Goal: Use online tool/utility: Utilize a website feature to perform a specific function

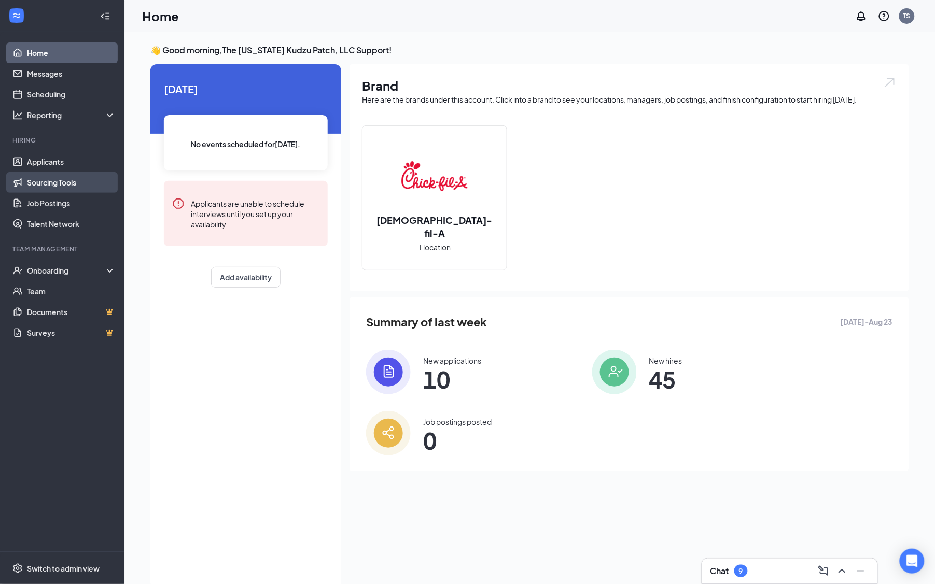
click at [69, 177] on link "Sourcing Tools" at bounding box center [71, 182] width 89 height 21
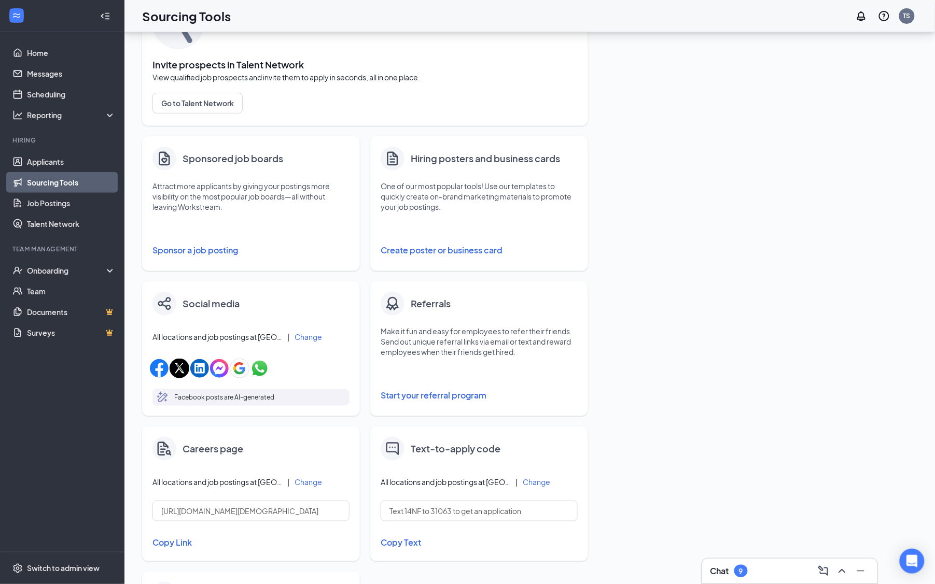
scroll to position [79, 0]
click at [457, 249] on button "Create poster or business card" at bounding box center [479, 252] width 197 height 21
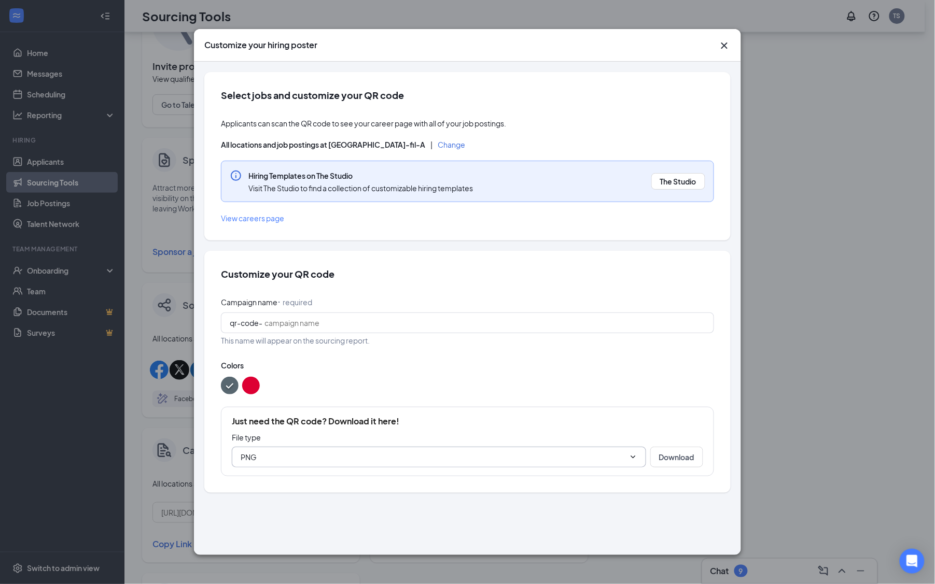
click at [635, 459] on icon "ChevronDown" at bounding box center [633, 457] width 8 height 8
click at [585, 387] on div at bounding box center [467, 386] width 493 height 18
click at [681, 451] on button "Download" at bounding box center [676, 457] width 53 height 21
click at [318, 318] on input "Campaign name ⠂ required" at bounding box center [484, 322] width 441 height 11
type input "testting"
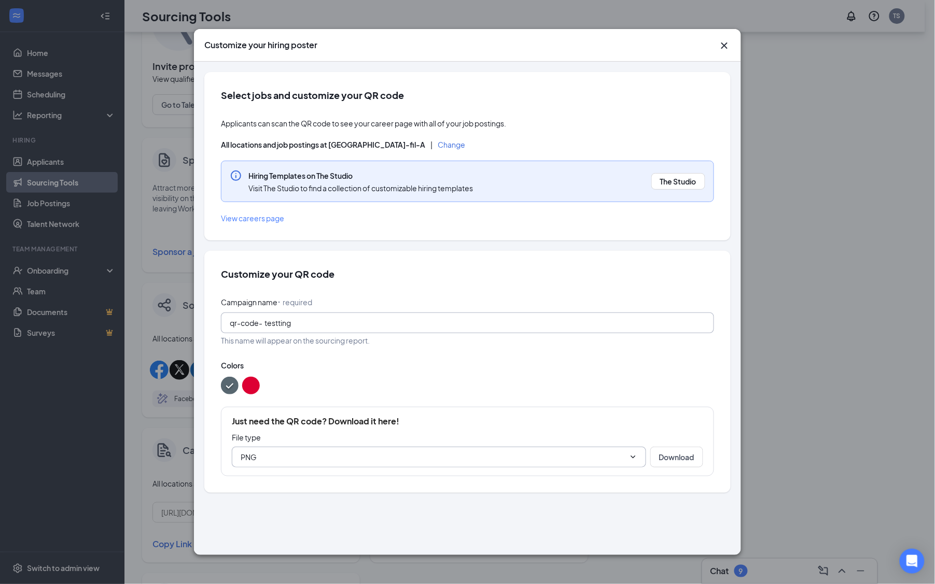
click at [317, 324] on input "testting" at bounding box center [484, 322] width 441 height 11
drag, startPoint x: 312, startPoint y: 326, endPoint x: 249, endPoint y: 321, distance: 62.9
click at [248, 321] on span "qr-code- testting" at bounding box center [467, 323] width 493 height 21
type input "test"
click at [695, 461] on button "Download" at bounding box center [676, 457] width 53 height 21
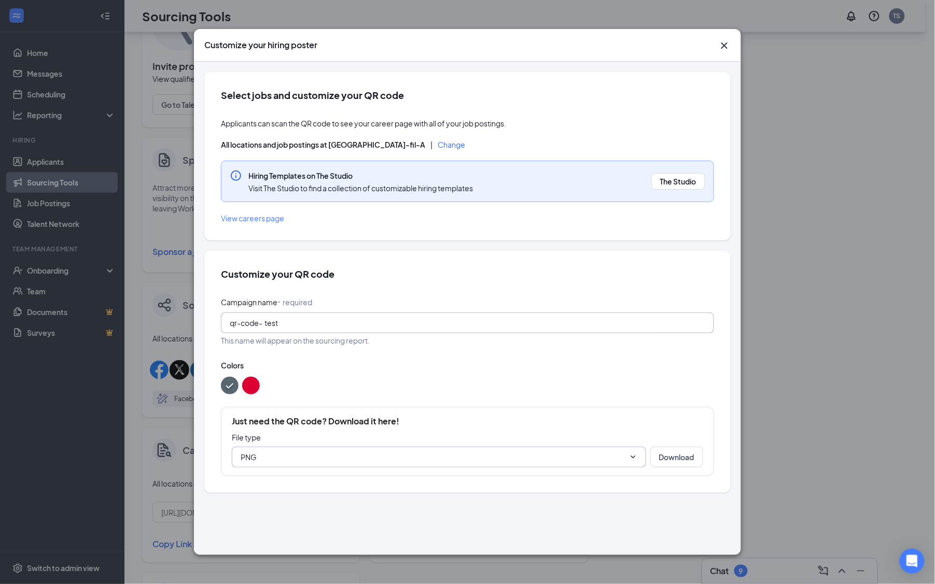
click at [289, 321] on input "test" at bounding box center [484, 322] width 441 height 11
drag, startPoint x: 293, startPoint y: 324, endPoint x: 261, endPoint y: 324, distance: 32.1
click at [261, 324] on span "qr-code- test" at bounding box center [467, 323] width 493 height 21
click at [412, 267] on div "Customize your QR code Campaign name ⠂ required qr-code- Campaign name is requi…" at bounding box center [467, 371] width 526 height 241
click at [253, 218] on span "View careers page" at bounding box center [252, 218] width 63 height 9
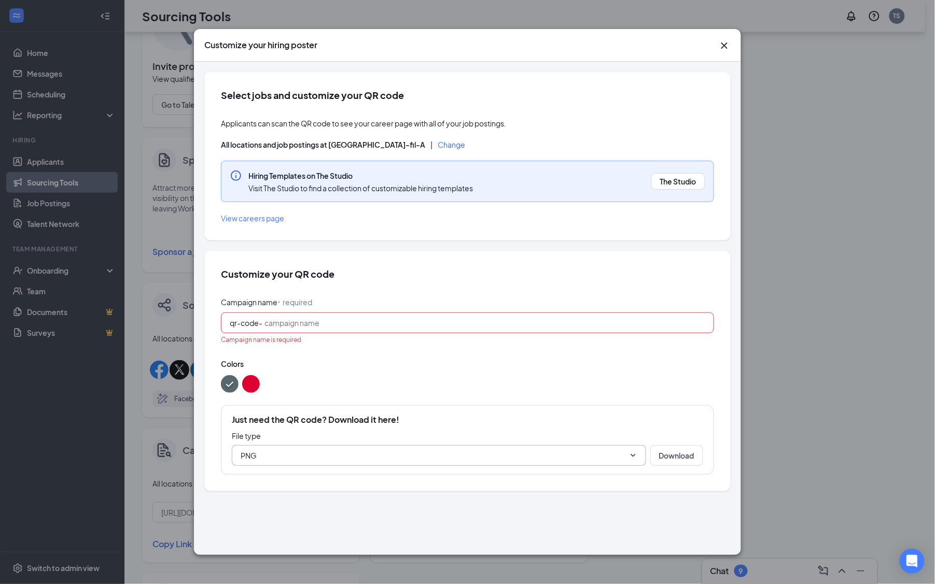
click at [313, 457] on input "PNG" at bounding box center [433, 455] width 384 height 11
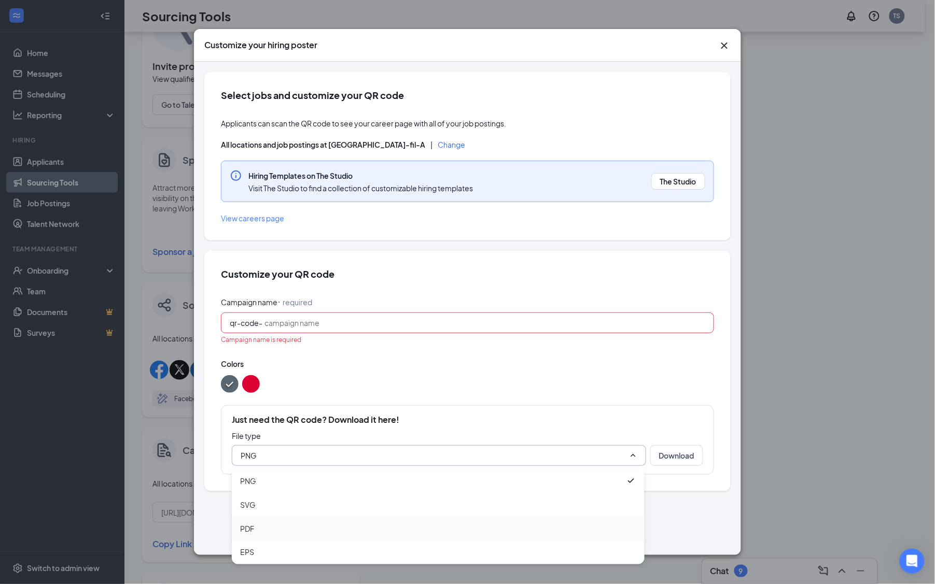
click at [321, 527] on div "PDF" at bounding box center [438, 528] width 396 height 11
type input "PDF"
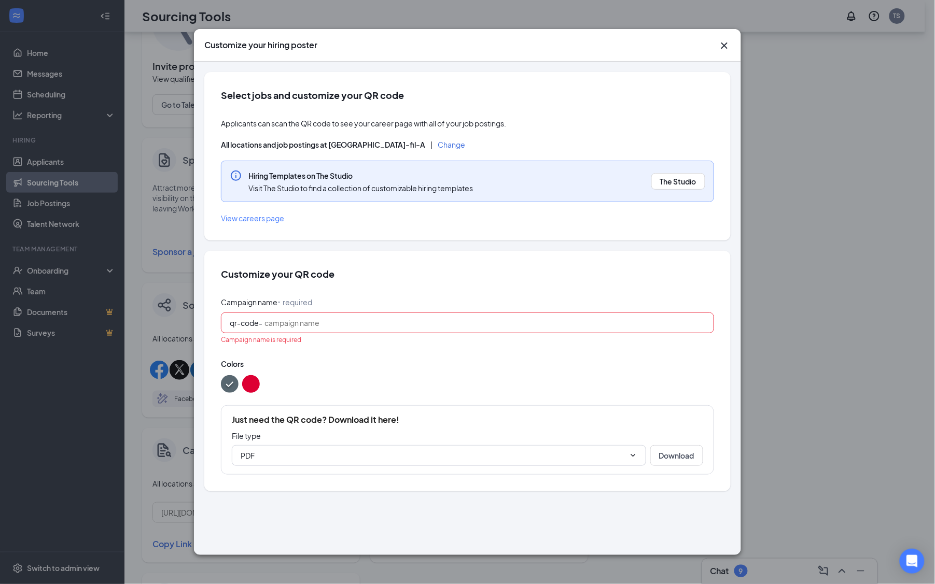
click at [646, 458] on div "PDF Download" at bounding box center [467, 455] width 471 height 21
click at [376, 328] on input "Campaign name ⠂ required" at bounding box center [484, 322] width 441 height 11
click at [667, 461] on button "Download" at bounding box center [676, 457] width 53 height 21
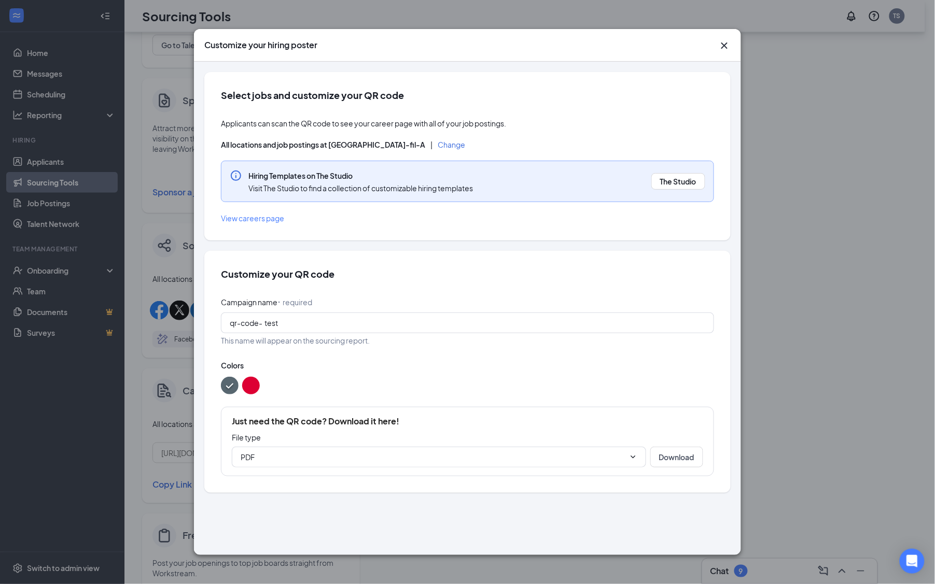
scroll to position [226, 0]
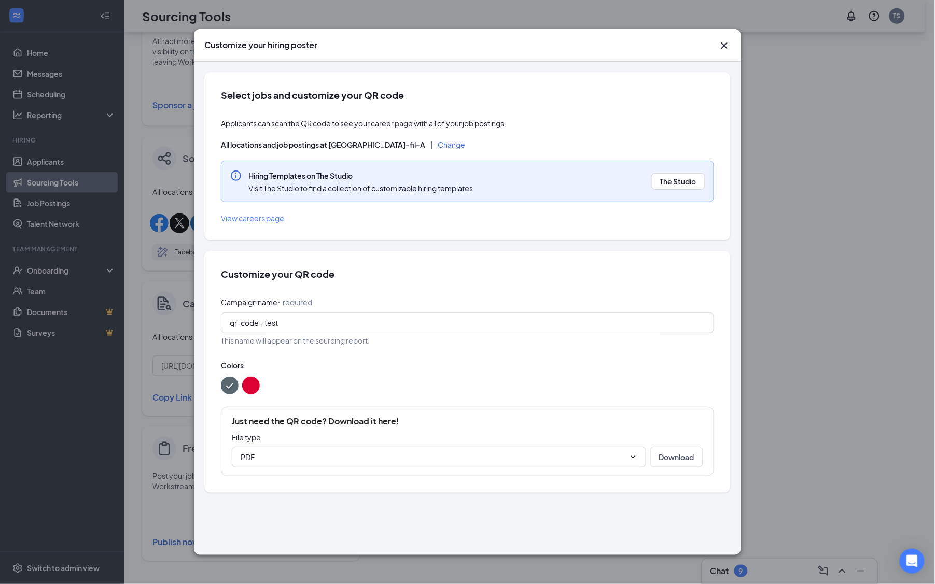
click at [246, 382] on button "color button #DD0033" at bounding box center [251, 386] width 18 height 18
click at [437, 438] on p "File type" at bounding box center [467, 437] width 471 height 10
click at [432, 458] on input "PDF" at bounding box center [433, 457] width 384 height 11
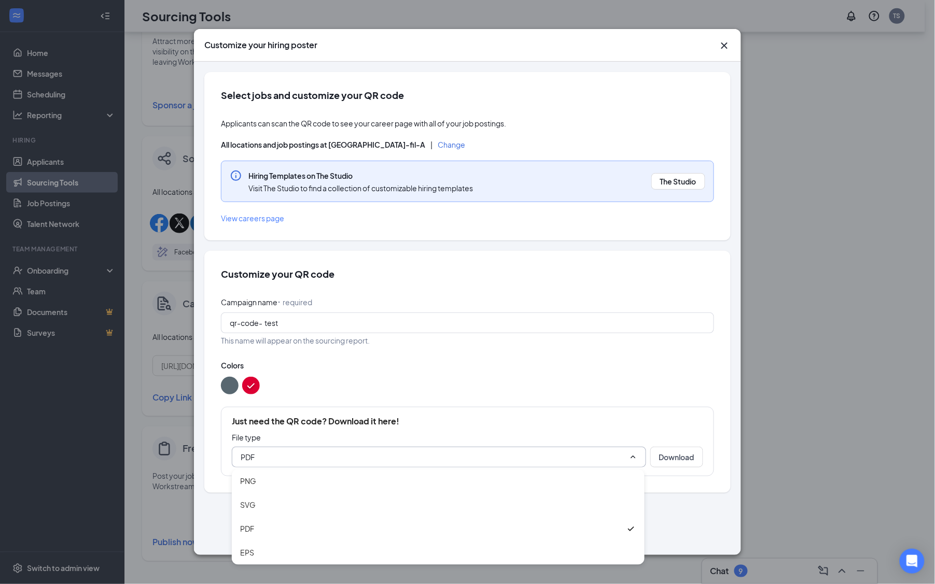
drag, startPoint x: 465, startPoint y: 392, endPoint x: 460, endPoint y: 388, distance: 5.9
click at [464, 391] on div at bounding box center [467, 386] width 493 height 18
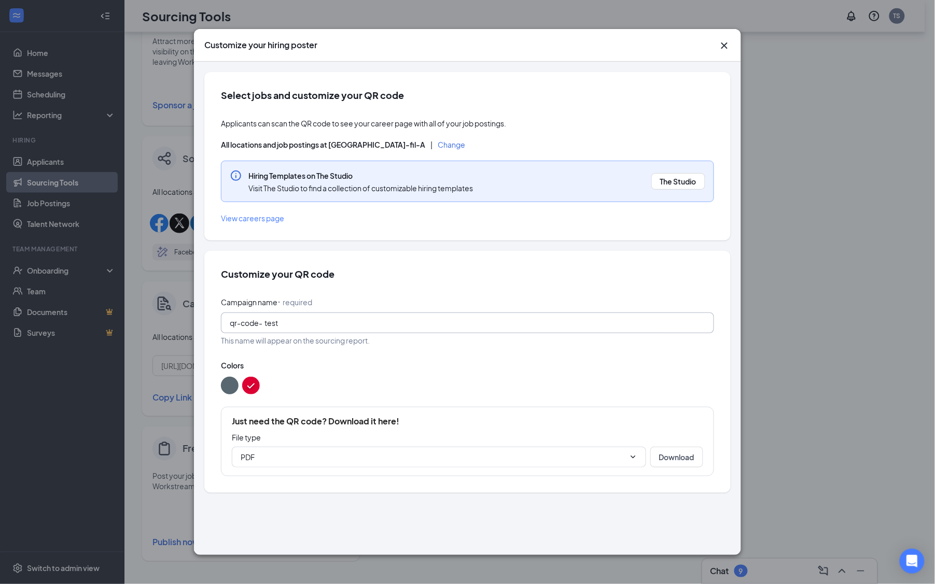
click at [314, 319] on input "test" at bounding box center [484, 322] width 441 height 11
type input "t"
click at [726, 51] on icon "Cross" at bounding box center [724, 45] width 12 height 12
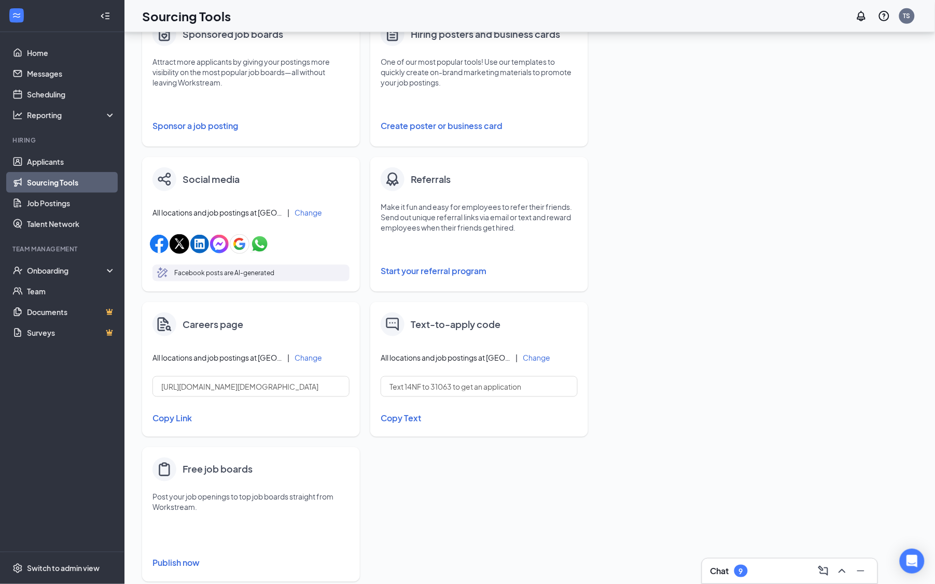
scroll to position [205, 0]
